Goal: Check status: Check status

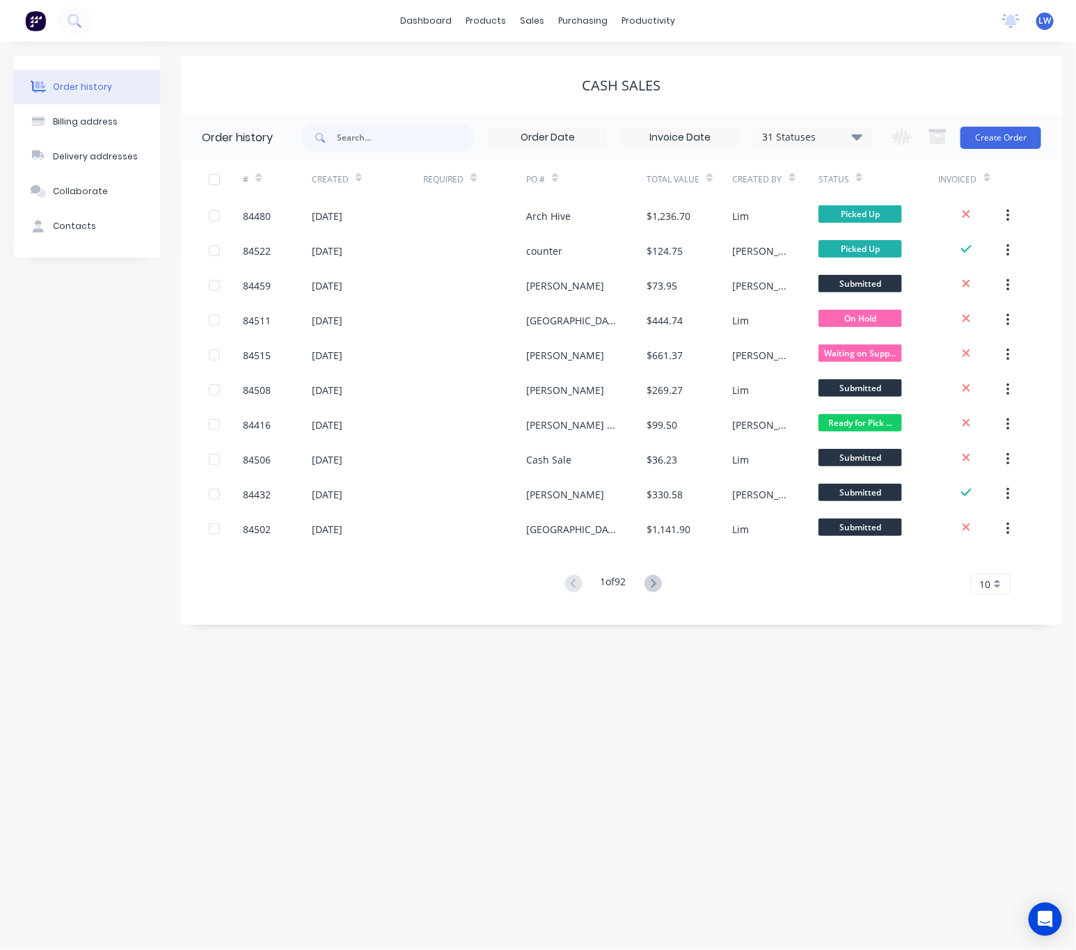
click at [109, 455] on div "Order history Billing address Delivery addresses Collaborate Contacts" at bounding box center [87, 340] width 146 height 569
click at [398, 138] on input "text" at bounding box center [406, 138] width 138 height 28
type input "85685"
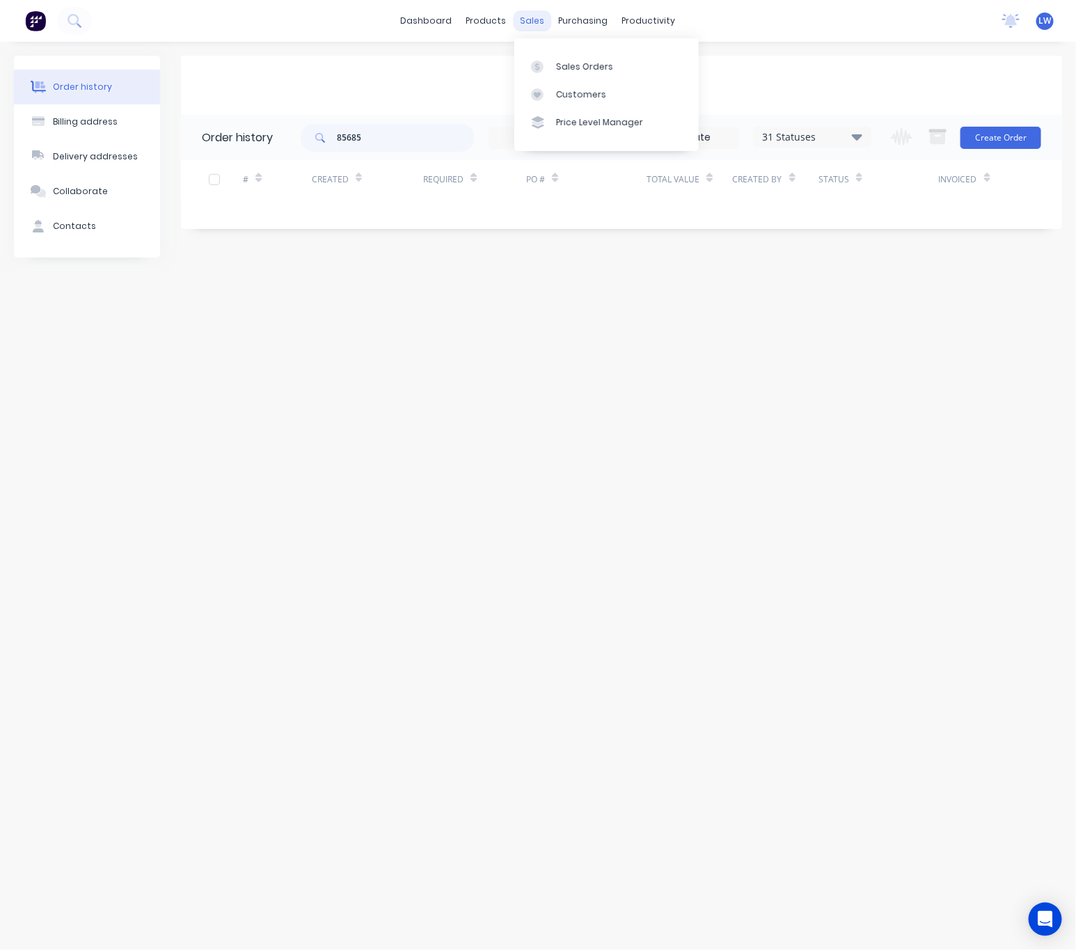
click at [527, 25] on div "sales" at bounding box center [533, 20] width 38 height 21
click at [548, 68] on div at bounding box center [541, 67] width 21 height 13
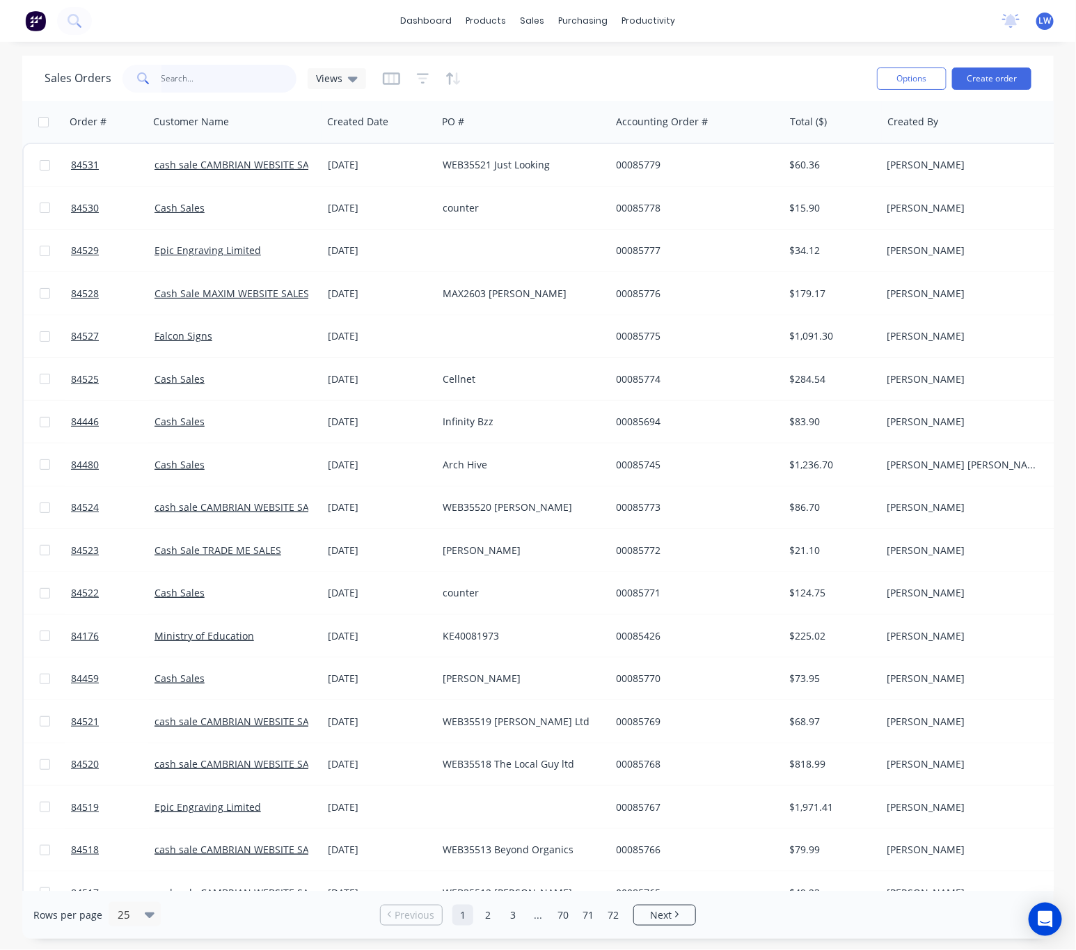
click at [212, 80] on input "text" at bounding box center [230, 79] width 136 height 28
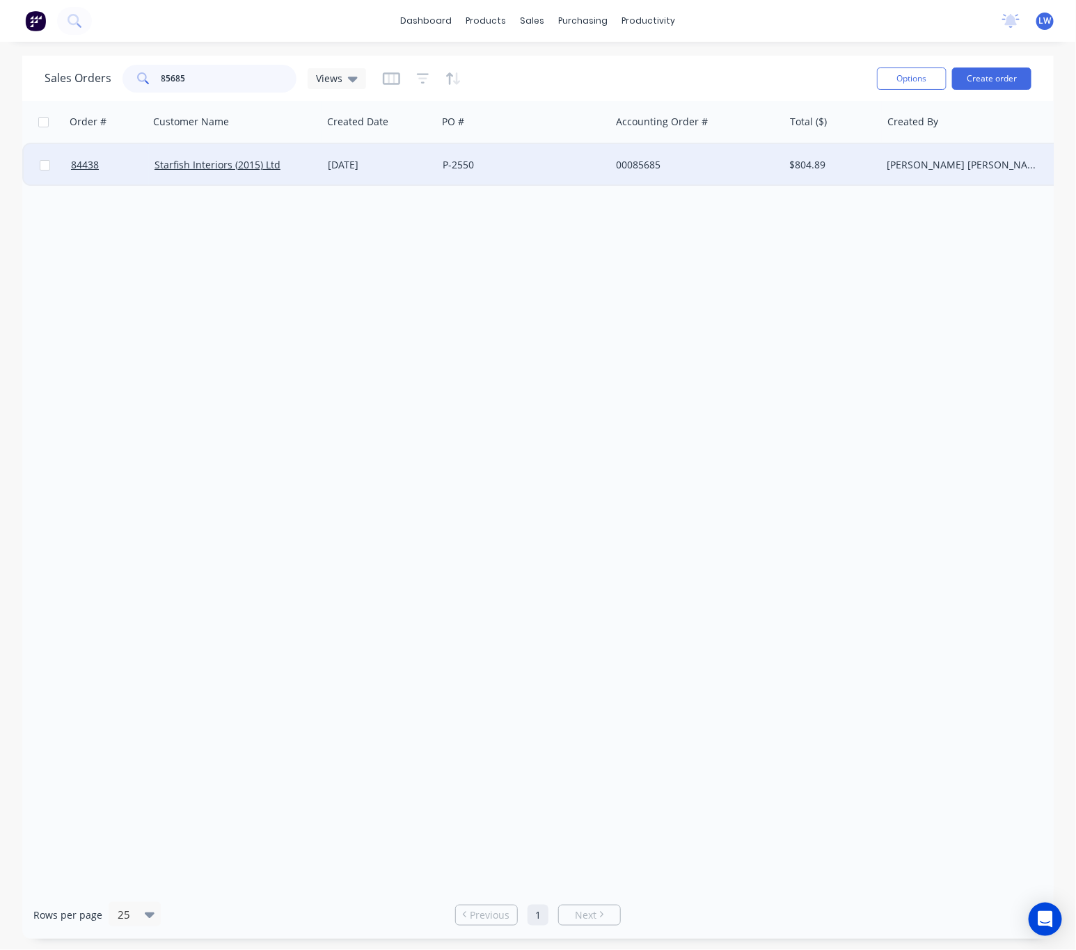
type input "85685"
click at [566, 162] on div "P-2550" at bounding box center [520, 165] width 155 height 14
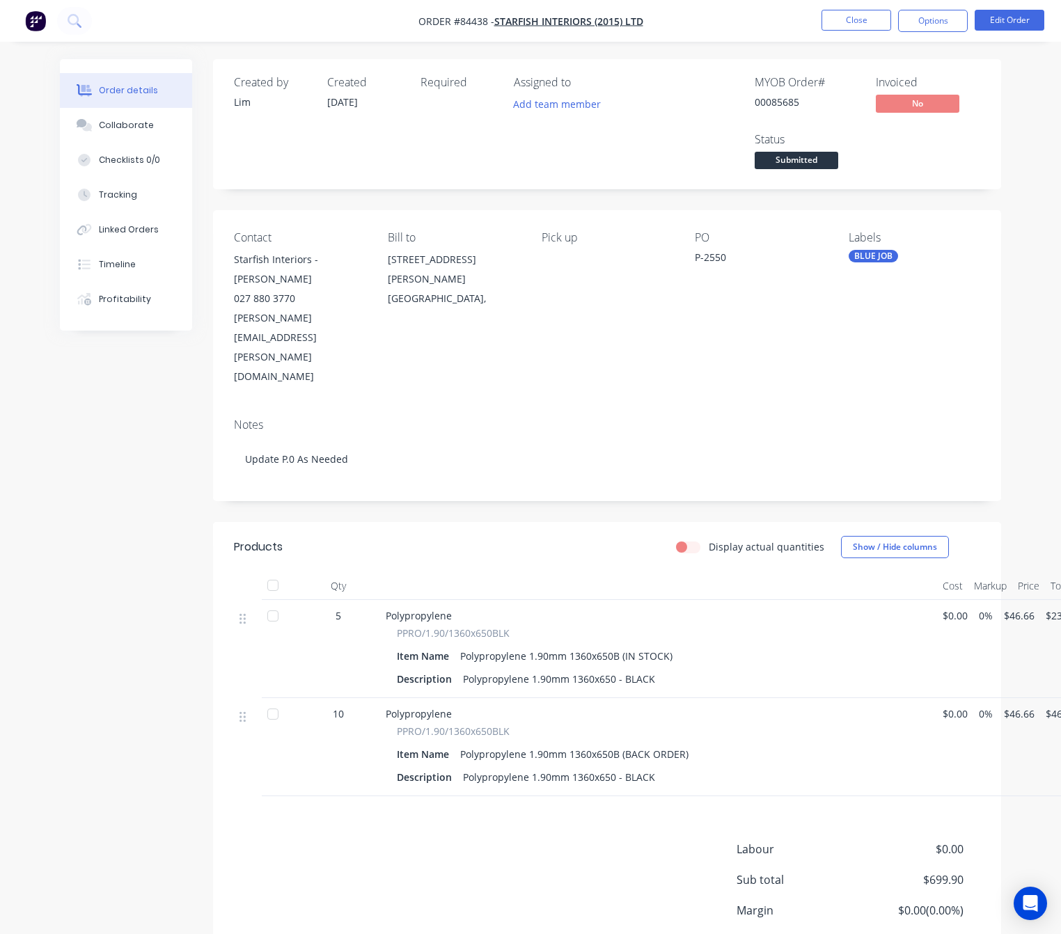
scroll to position [33, 0]
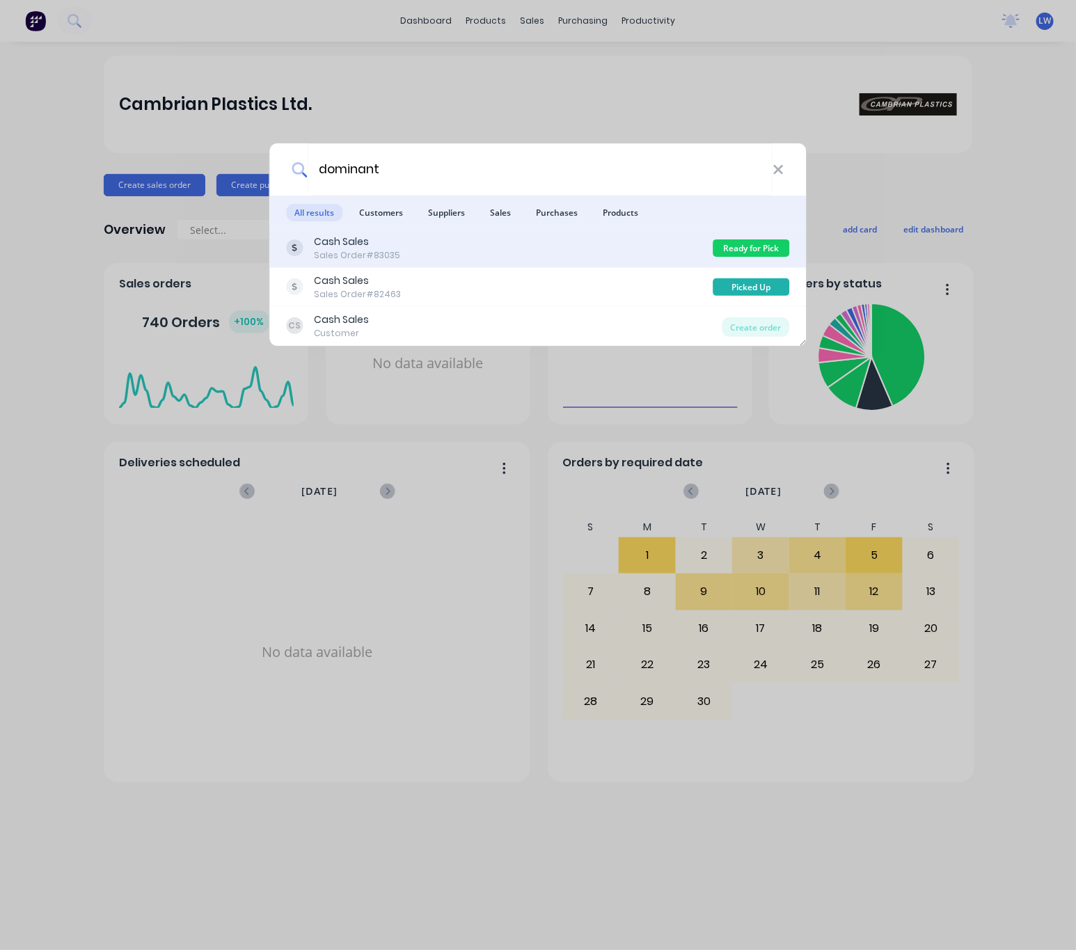
type input "dominant"
click at [575, 241] on div "Cash Sales Sales Order #83035" at bounding box center [500, 248] width 427 height 27
